Goal: Transaction & Acquisition: Subscribe to service/newsletter

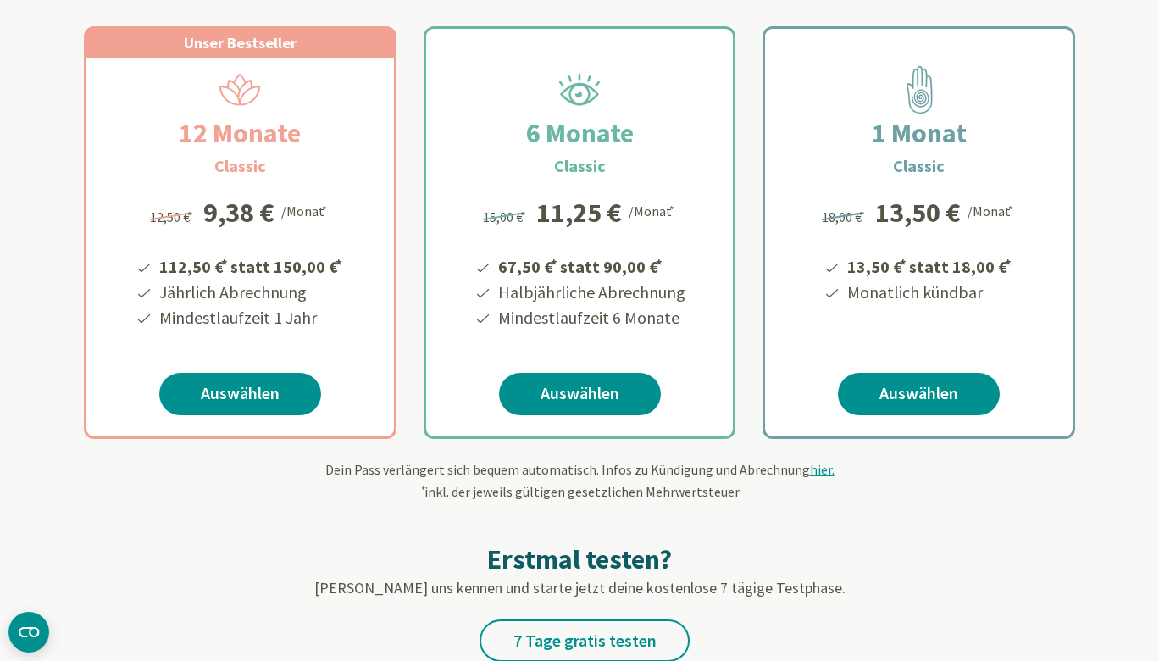
scroll to position [336, 0]
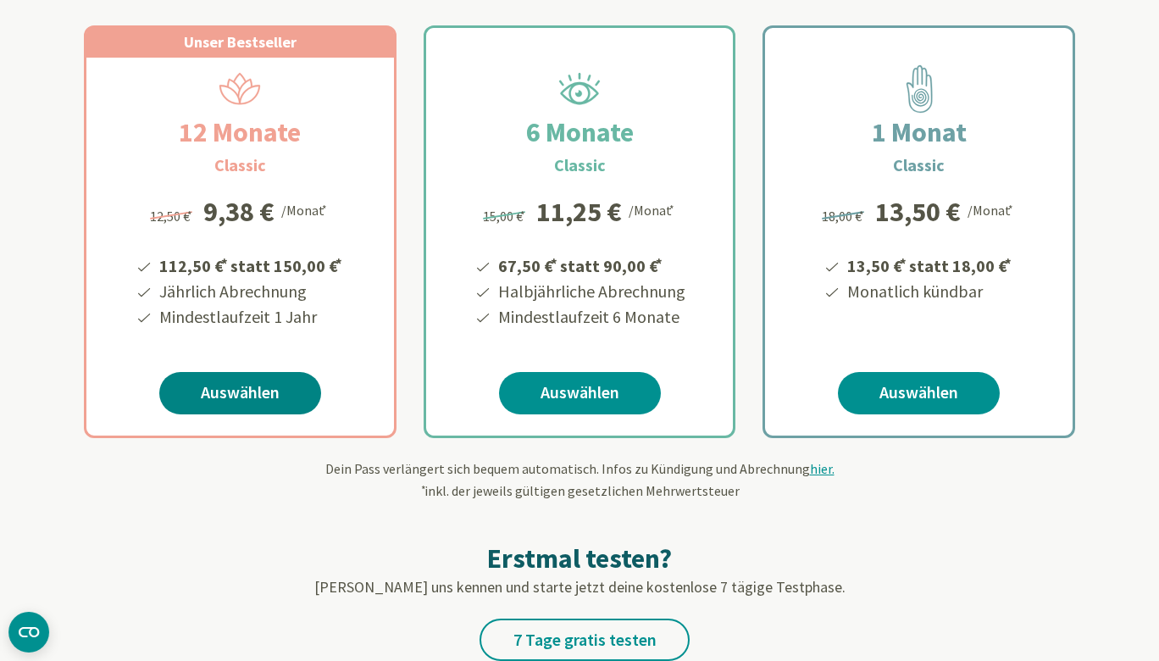
click at [245, 403] on link "Auswählen" at bounding box center [240, 393] width 162 height 42
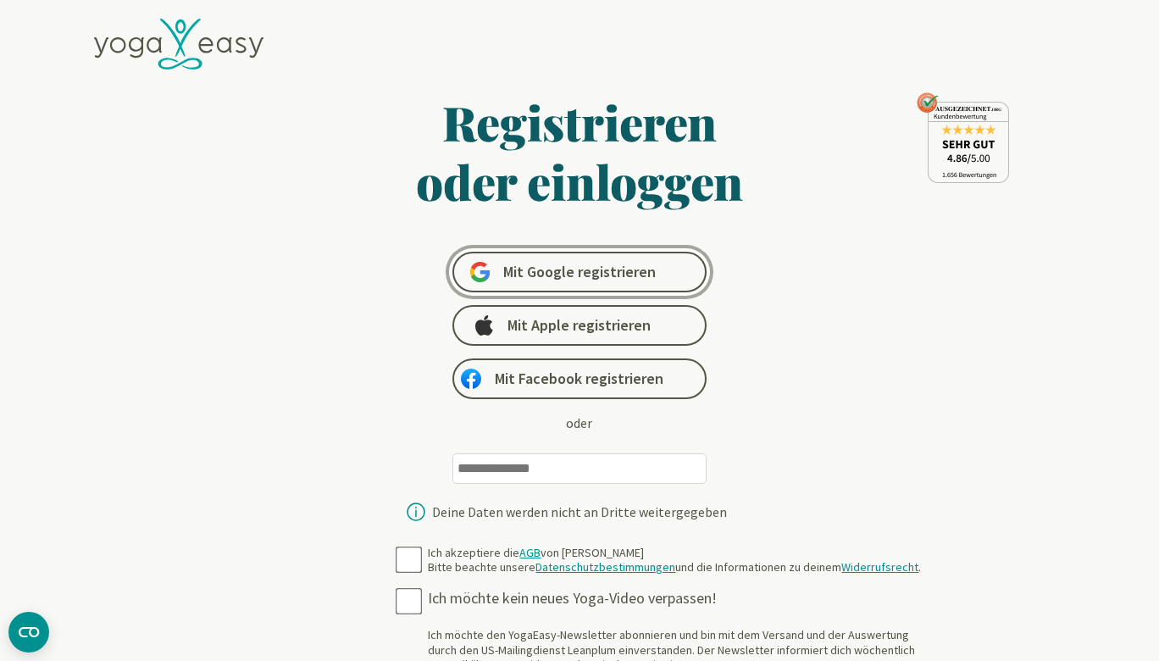
click at [578, 270] on span "Mit Google registrieren" at bounding box center [579, 272] width 153 height 20
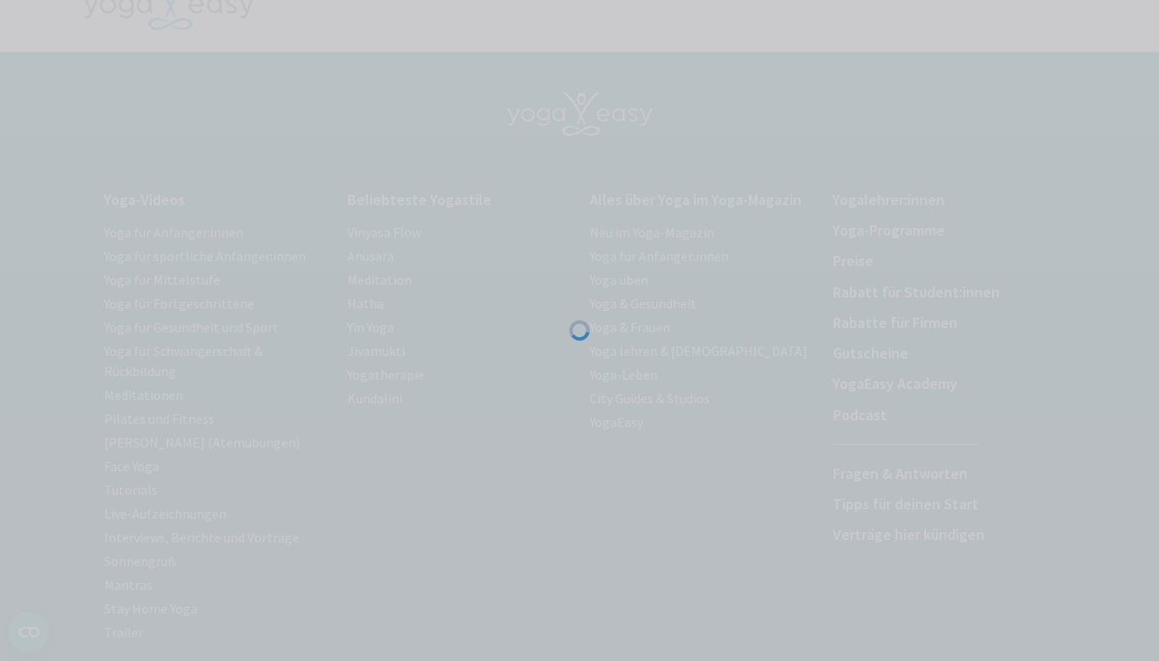
scroll to position [42, 0]
